Goal: Information Seeking & Learning: Learn about a topic

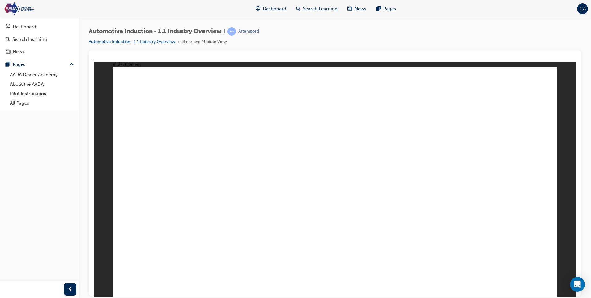
checkbox input "true"
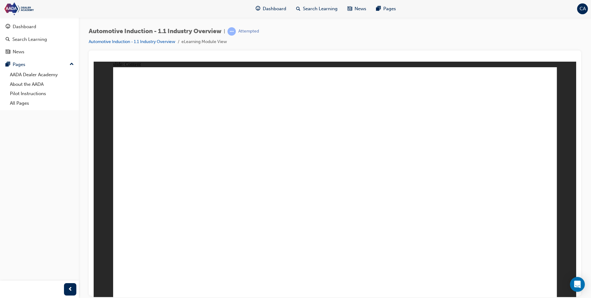
type input "Y"
type input "Ya"
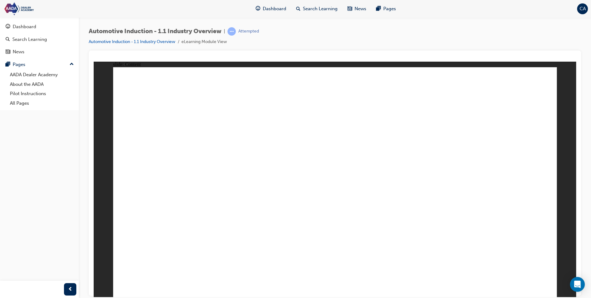
type input "Ya"
type input "Y"
type input "T"
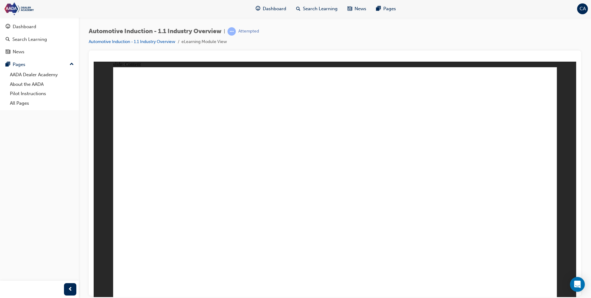
type input "To"
type input "Toy"
type input "Toyo"
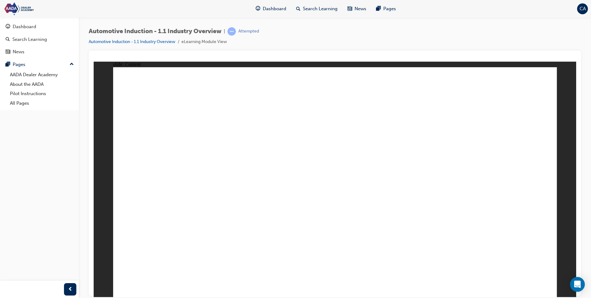
type input "Toyo"
type input "Toyot"
type input "Toyota"
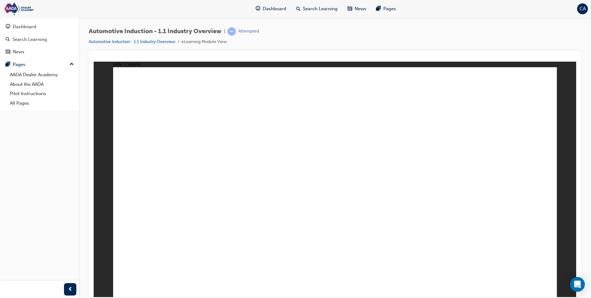
type input "Toyota"
type input "Toyota T"
type input "Toyota"
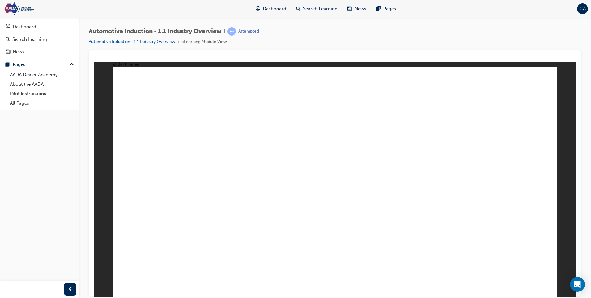
type input "Toyota"
type input "Toyota Y"
type input "Toyota Ya"
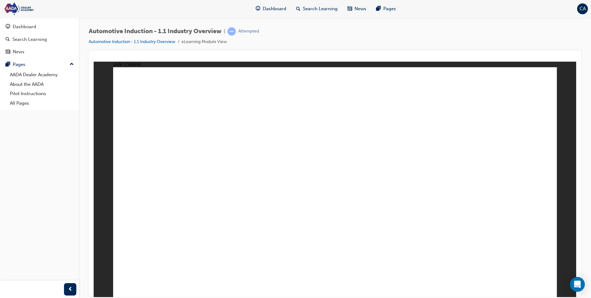
type input "Toyota Yar"
type input "Toyota Yari"
type input "Toyota Yaris"
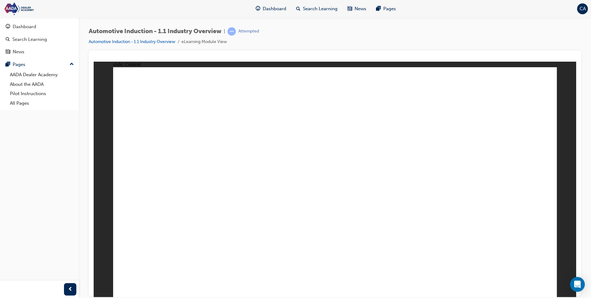
type input "Toyota Yaris"
type input "Toyota Yaris -"
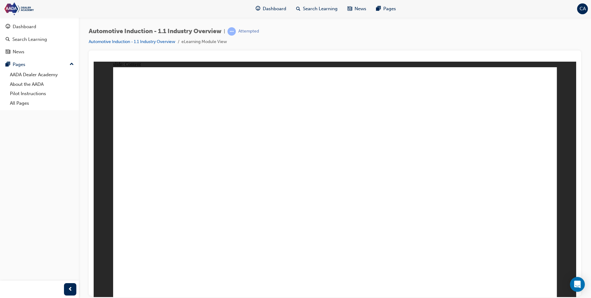
type input "Toyota Yaris -"
drag, startPoint x: 310, startPoint y: 213, endPoint x: 256, endPoint y: 212, distance: 54.8
type input "T"
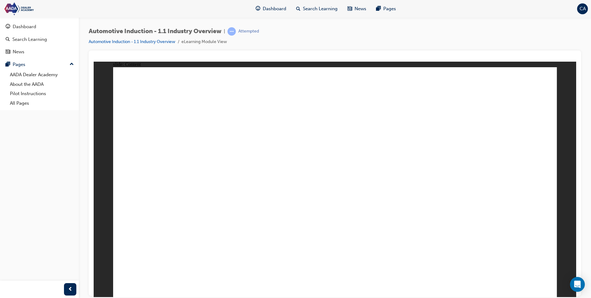
type input "T"
type input "To"
type input "Toy"
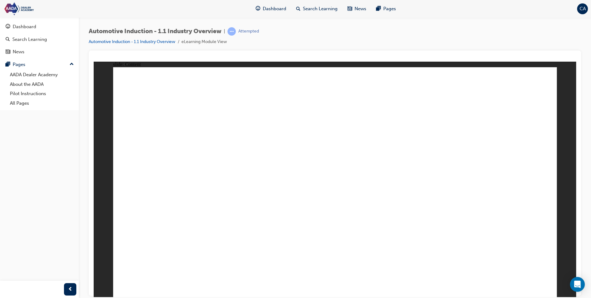
type input "Toyo"
type input "Toyot"
type input "Toyota"
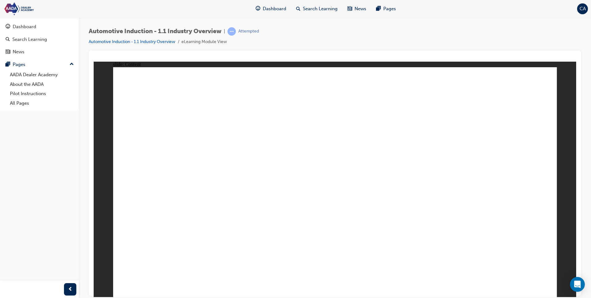
type input "Toyota"
type input "Toyota C"
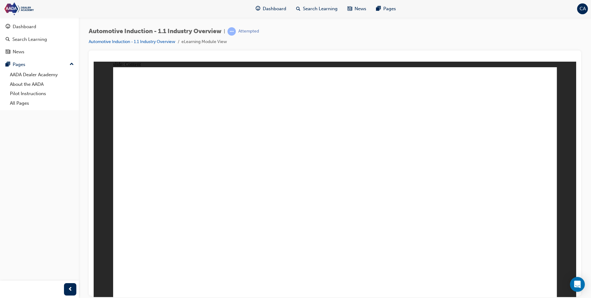
type input "Toyota Co"
type input "Toyota Cor"
type input "Toyota Coro"
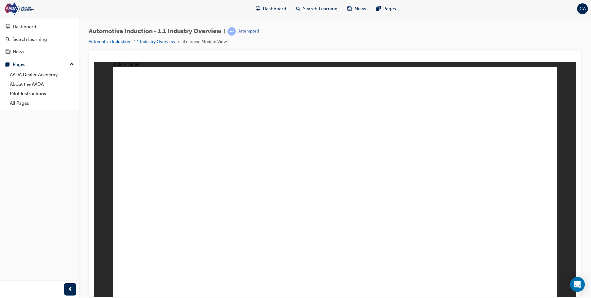
type input "Toyota Coro"
type input "Toyota Corol"
type input "Toyota Coroll"
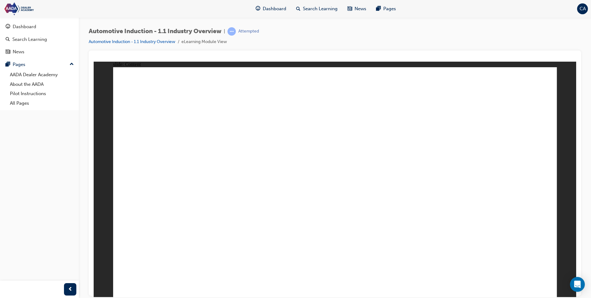
type input "Toyota Corolla"
type input "Toyota Corolla C"
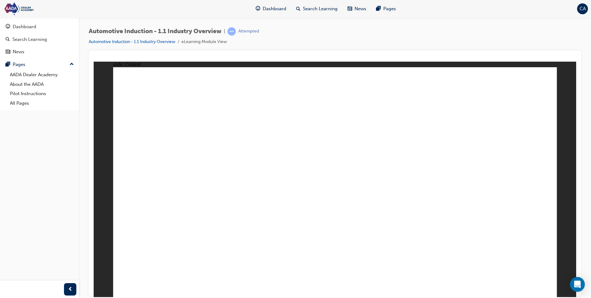
type input "Toyota Corolla C"
type input "Toyota Corolla Cr"
type input "Toyota Corolla Cro"
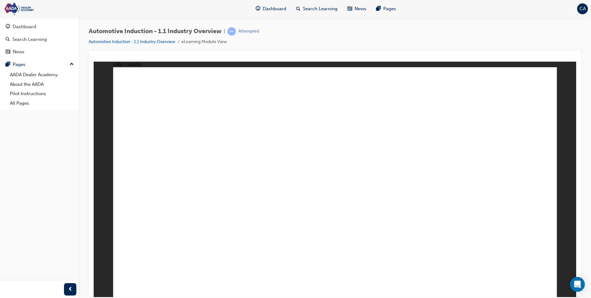
type input "Toyota Corolla Cros"
type input "Toyota Corolla Cross"
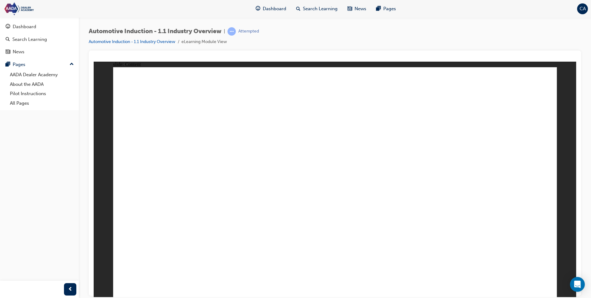
type input "Toyota Corolla Cross"
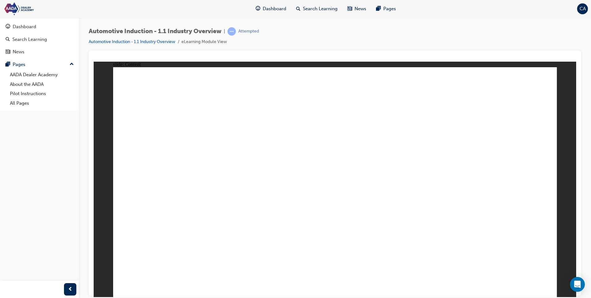
type input "Toyota Corolla Cross -"
type input "Toyota Corolla Cross - S"
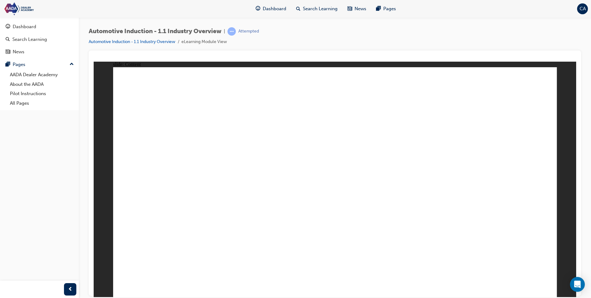
type input "Toyota Corolla Cross - S"
type input "Toyota Corolla Cross - SU"
type input "Toyota Corolla Cross - SUV"
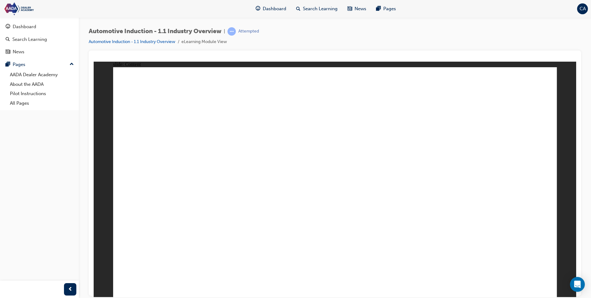
type input "Toyota Corolla Cross - SUV"
drag, startPoint x: 554, startPoint y: 284, endPoint x: 548, endPoint y: 285, distance: 6.3
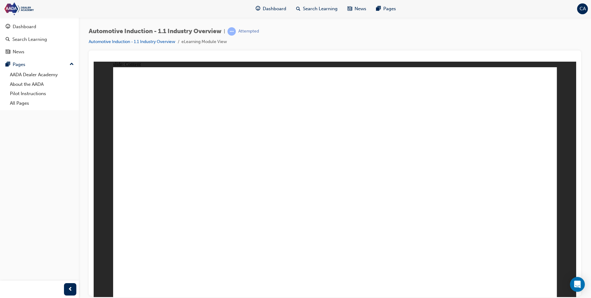
drag, startPoint x: 247, startPoint y: 190, endPoint x: 214, endPoint y: 186, distance: 33.3
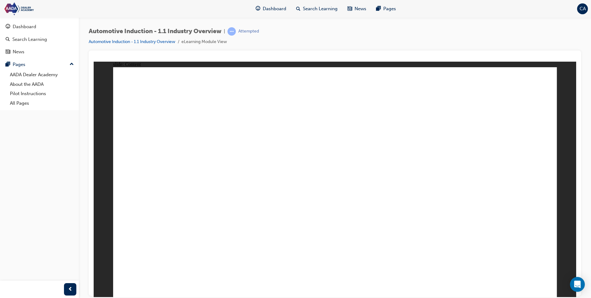
drag, startPoint x: 409, startPoint y: 165, endPoint x: 199, endPoint y: 167, distance: 210.4
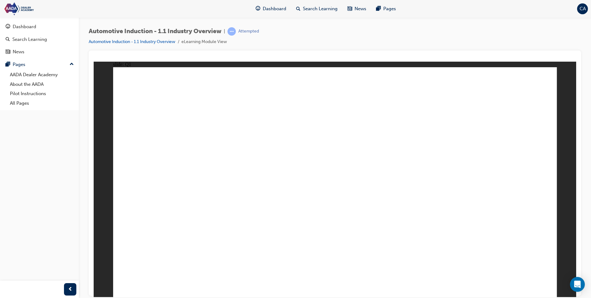
drag, startPoint x: 466, startPoint y: 196, endPoint x: 288, endPoint y: 172, distance: 179.2
drag, startPoint x: 527, startPoint y: 166, endPoint x: 227, endPoint y: 191, distance: 300.7
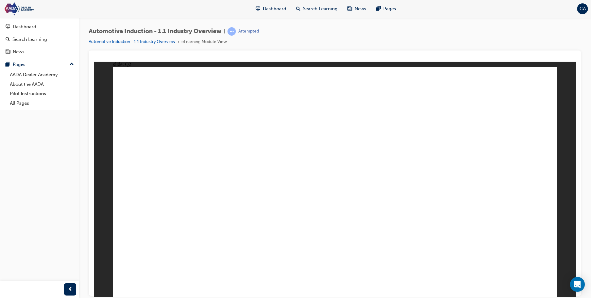
checkbox input "true"
radio input "true"
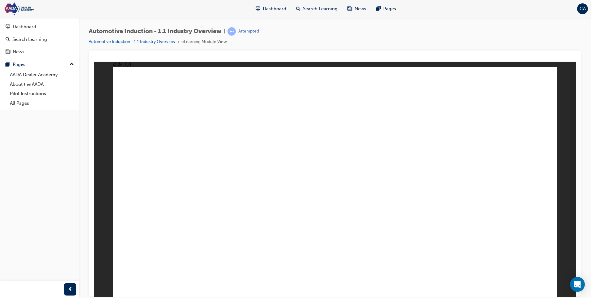
radio input "true"
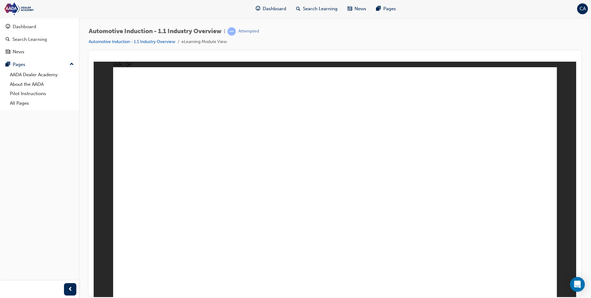
drag, startPoint x: 236, startPoint y: 232, endPoint x: 515, endPoint y: 164, distance: 287.4
drag, startPoint x: 277, startPoint y: 229, endPoint x: 312, endPoint y: 157, distance: 79.7
drag, startPoint x: 198, startPoint y: 232, endPoint x: 407, endPoint y: 147, distance: 225.8
drag, startPoint x: 157, startPoint y: 234, endPoint x: 483, endPoint y: 167, distance: 332.2
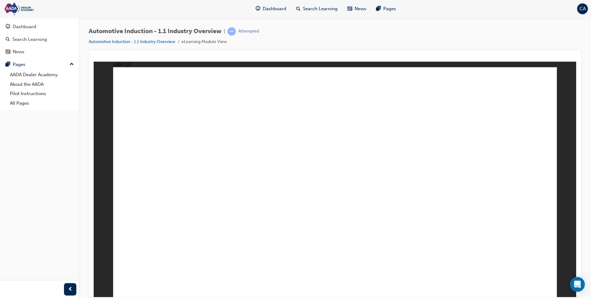
click at [26, 28] on div "Dashboard" at bounding box center [25, 26] width 24 height 7
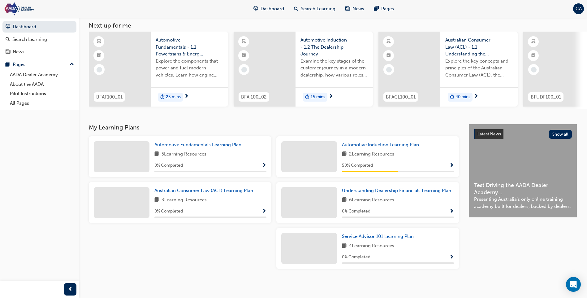
scroll to position [37, 0]
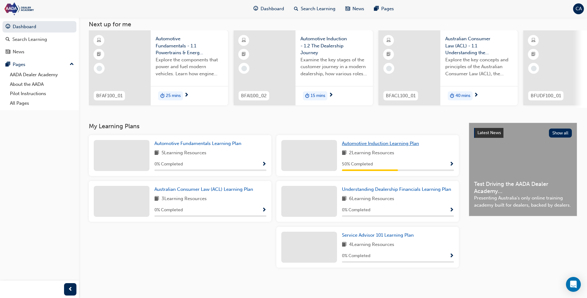
click at [378, 144] on span "Automotive Induction Learning Plan" at bounding box center [380, 143] width 77 height 6
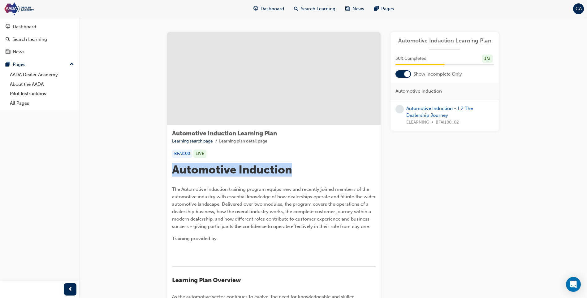
drag, startPoint x: 173, startPoint y: 171, endPoint x: 308, endPoint y: 171, distance: 135.2
click at [308, 171] on h1 "Automotive Induction" at bounding box center [274, 170] width 204 height 14
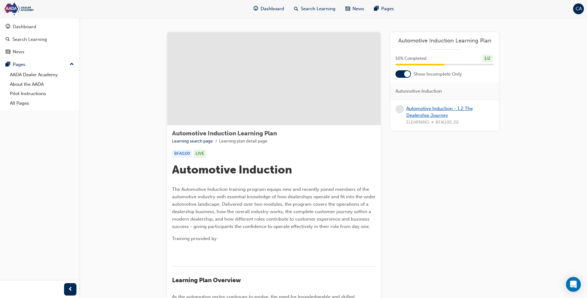
click at [429, 116] on link "Automotive Induction - 1.2 The Dealership Journey" at bounding box center [439, 111] width 67 height 13
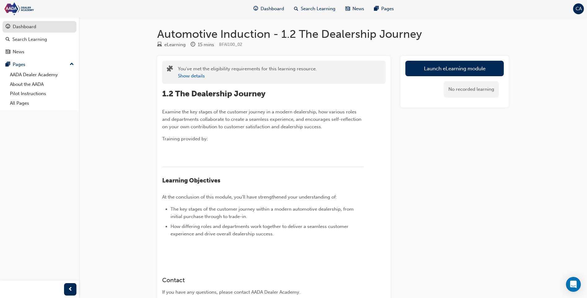
click at [31, 27] on div "Dashboard" at bounding box center [25, 26] width 24 height 7
